Goal: Task Accomplishment & Management: Manage account settings

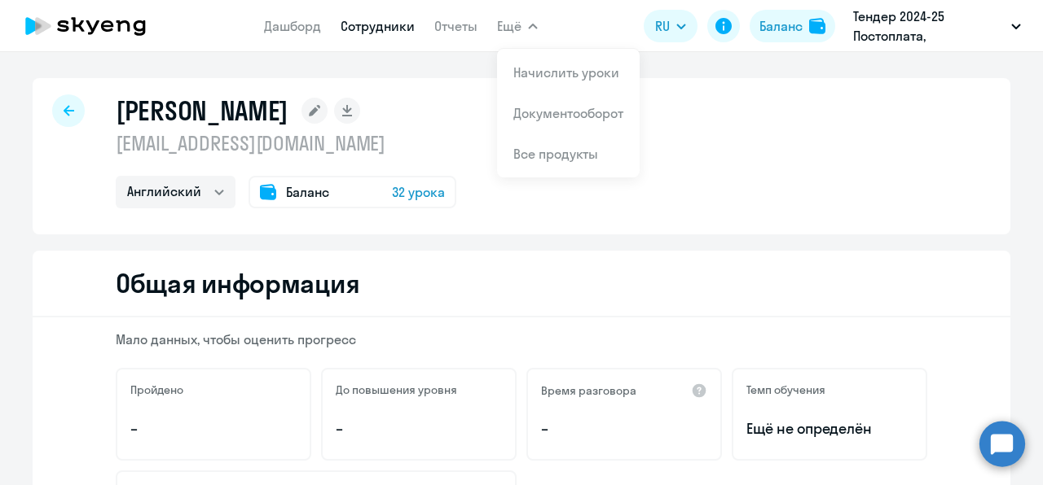
select select "english"
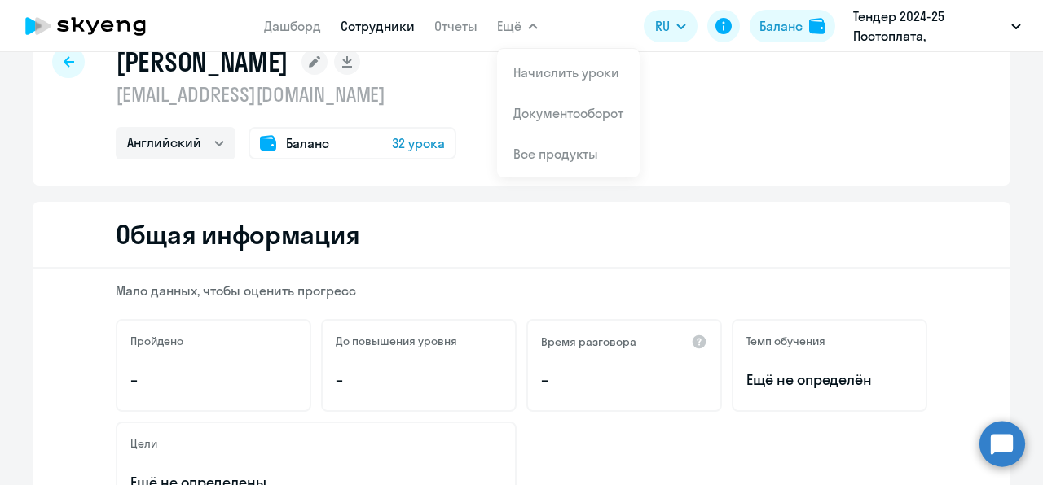
click at [349, 33] on link "Сотрудники" at bounding box center [377, 26] width 74 height 16
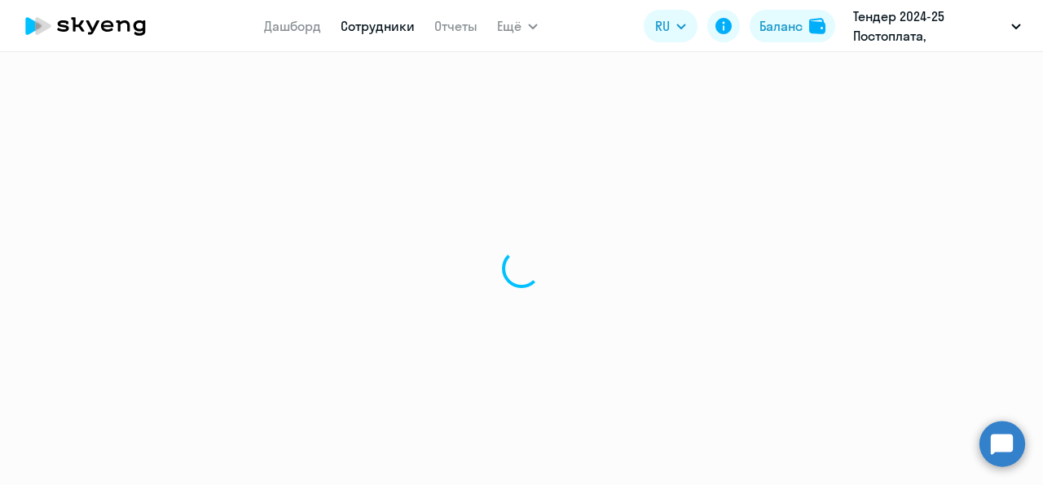
select select "30"
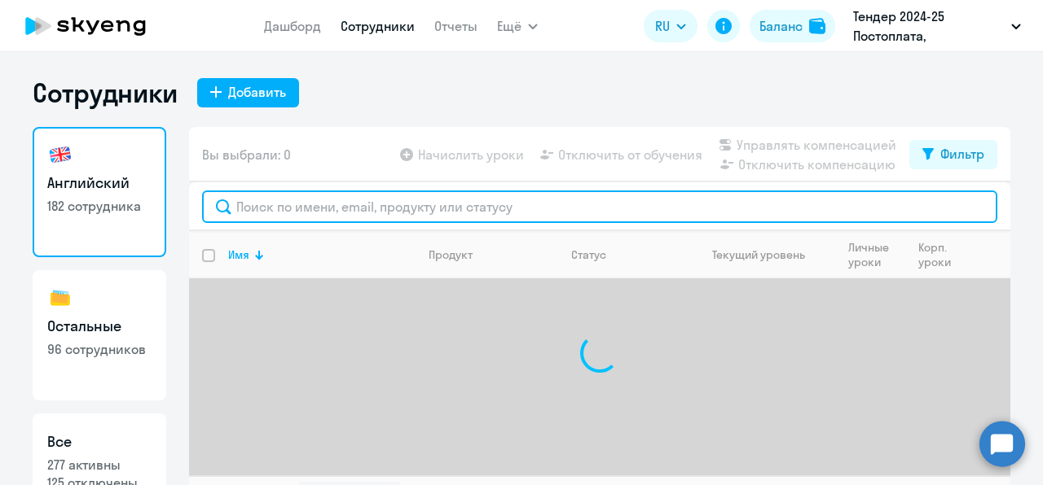
click at [326, 209] on input "text" at bounding box center [599, 207] width 795 height 33
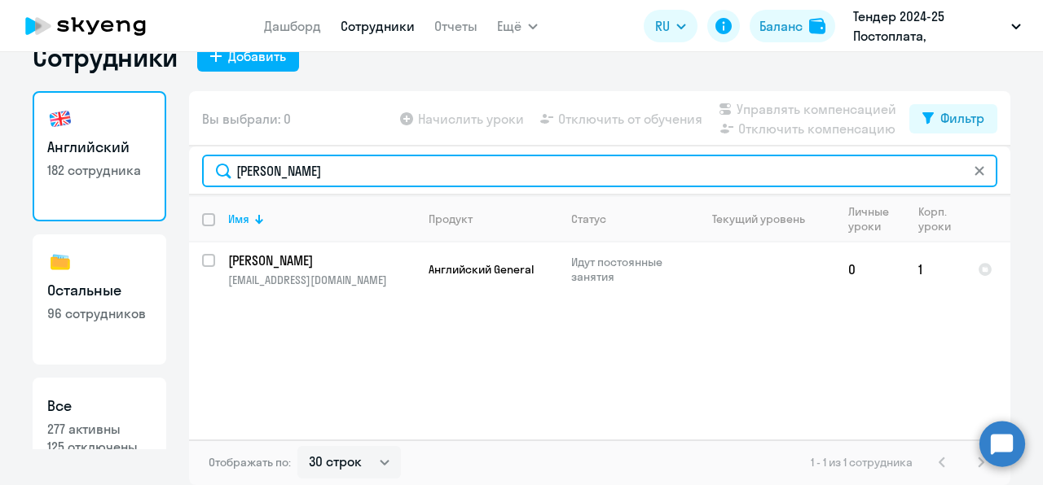
scroll to position [35, 0]
type input "[PERSON_NAME]"
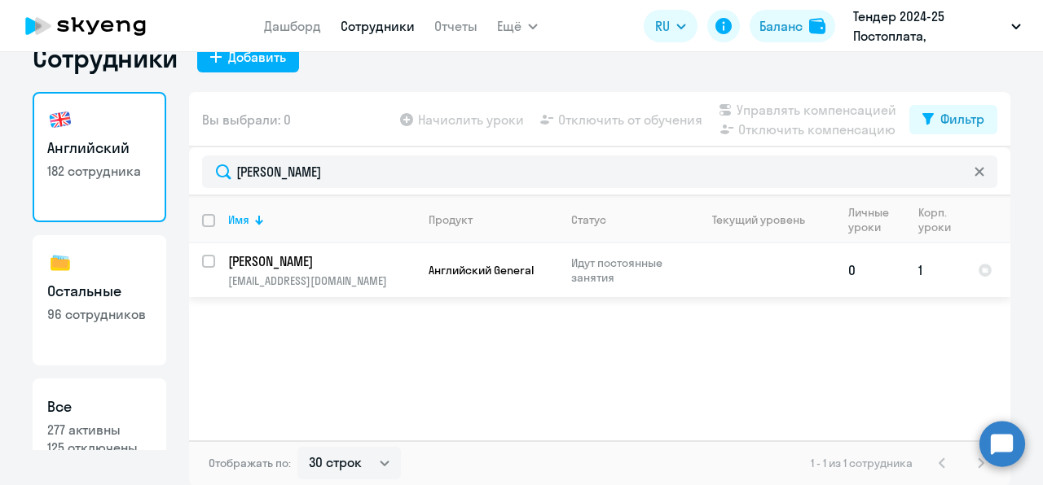
click at [346, 278] on p "[EMAIL_ADDRESS][DOMAIN_NAME]" at bounding box center [321, 281] width 187 height 15
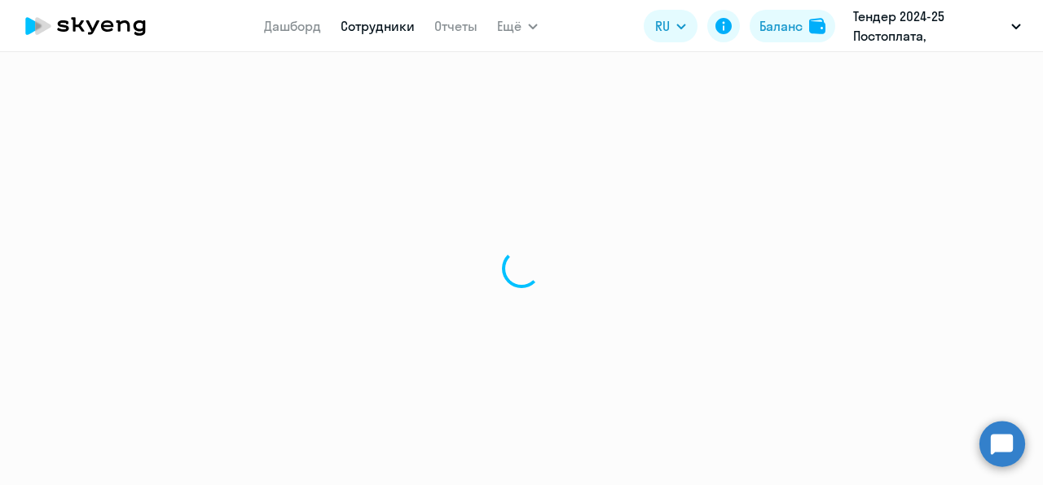
select select "english"
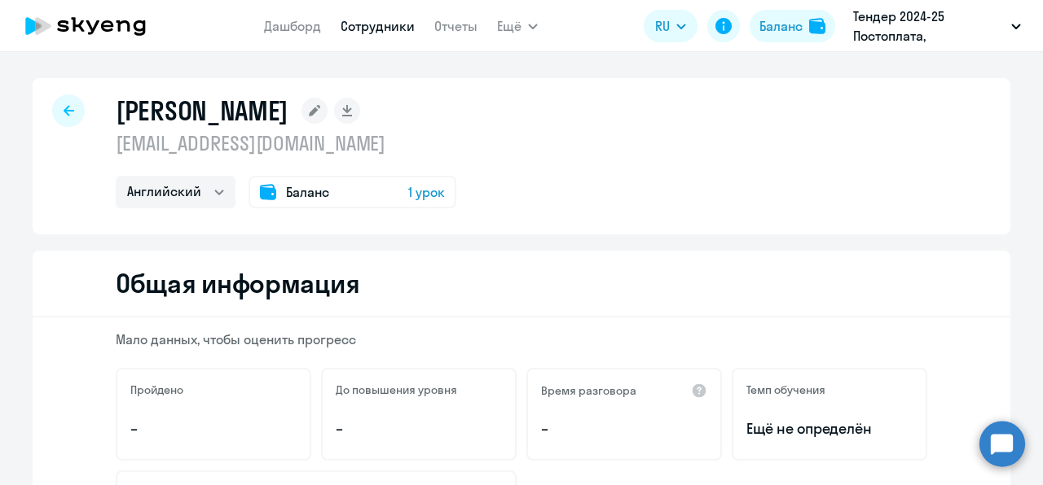
click at [419, 200] on span "1 урок" at bounding box center [426, 192] width 37 height 20
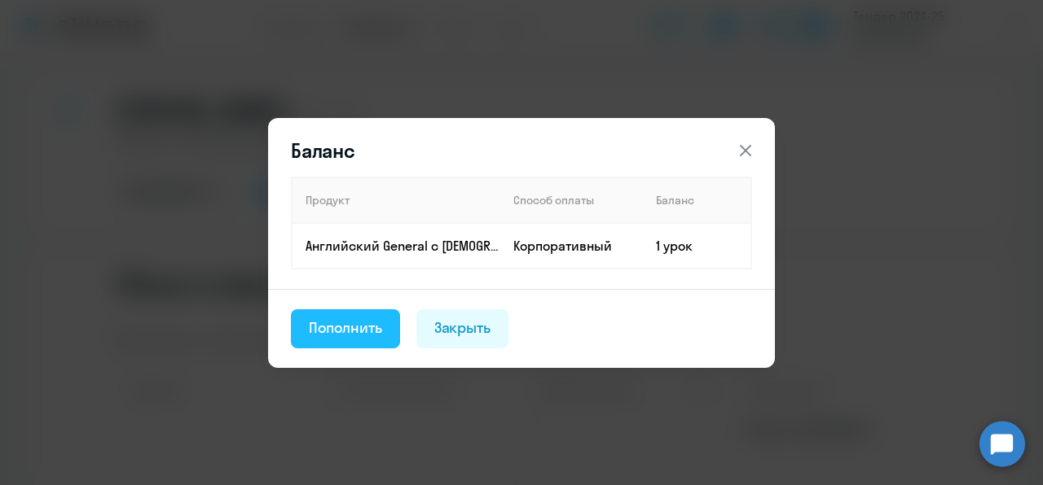
click at [363, 327] on div "Пополнить" at bounding box center [345, 328] width 73 height 21
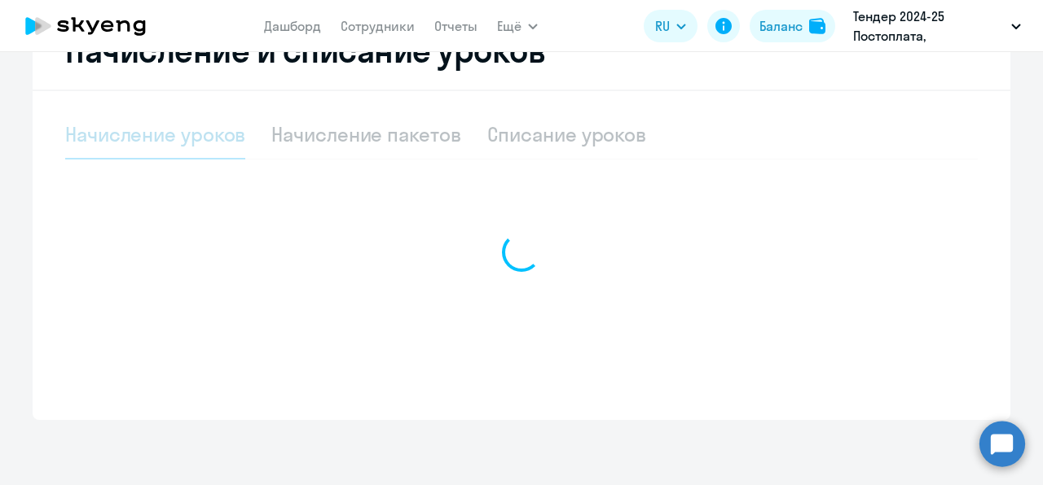
select select "10"
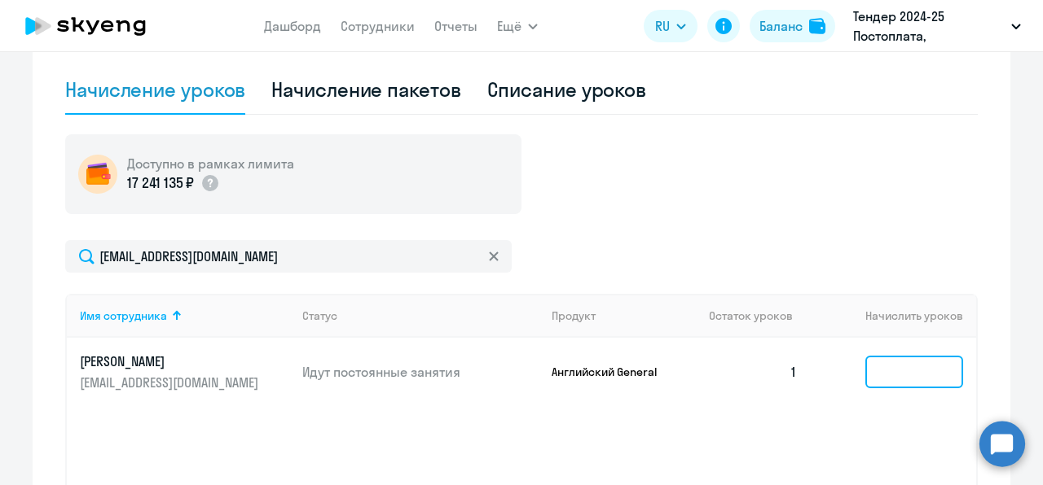
click at [865, 374] on input at bounding box center [914, 372] width 98 height 33
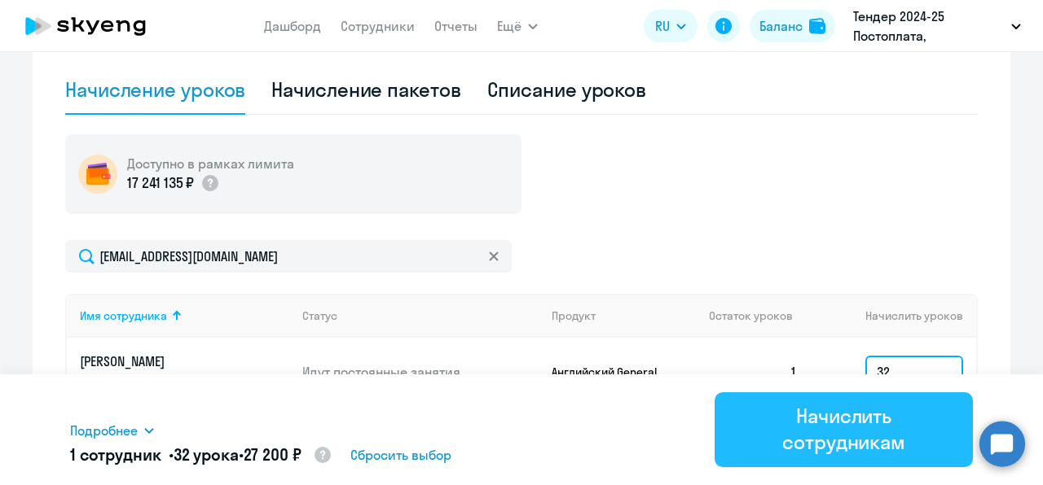
type input "32"
click at [863, 409] on div "Начислить сотрудникам" at bounding box center [843, 429] width 213 height 52
